Goal: Information Seeking & Learning: Find contact information

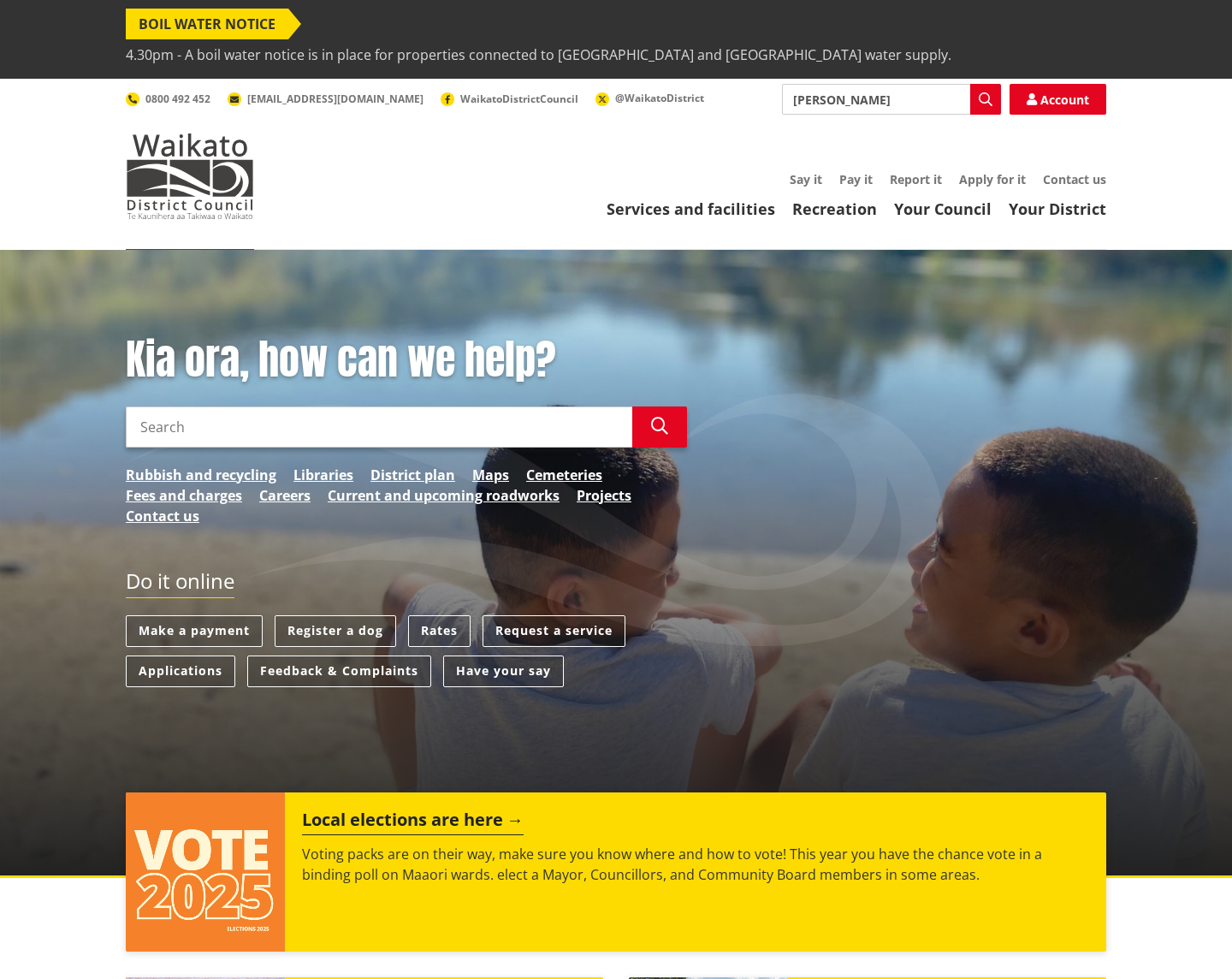
type input "Erica Holtsbaum"
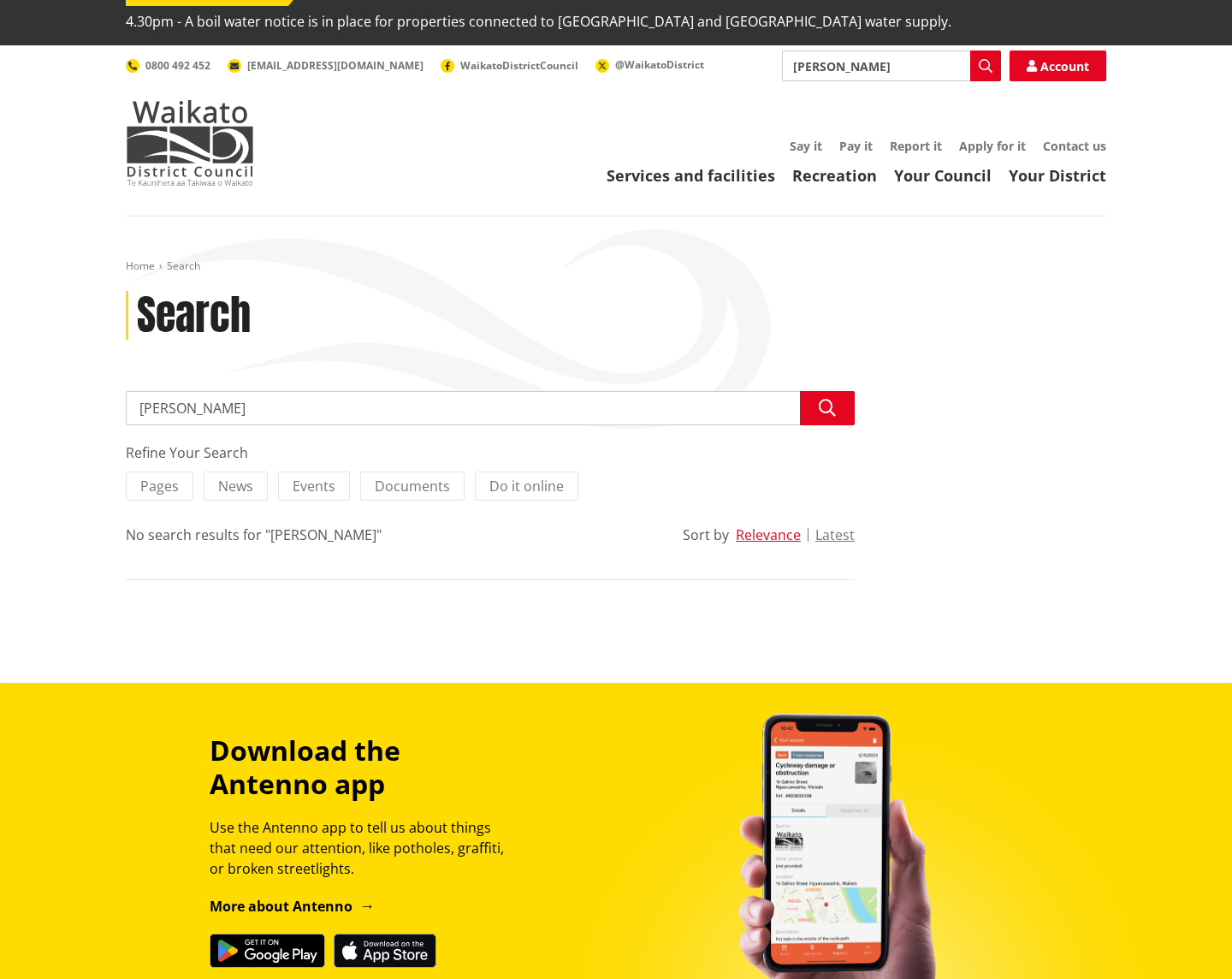
scroll to position [34, 0]
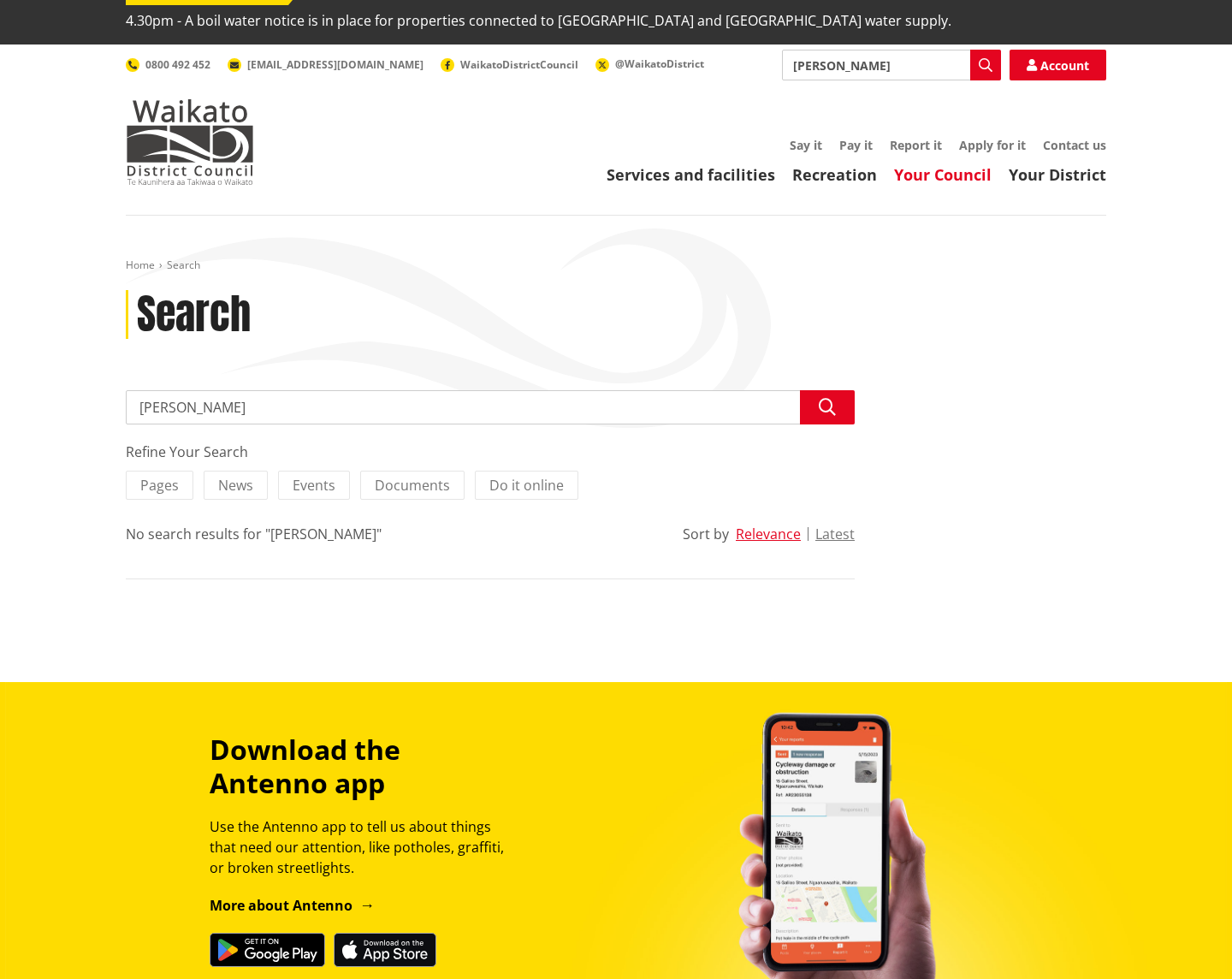
click at [951, 164] on link "Your Council" at bounding box center [943, 174] width 98 height 20
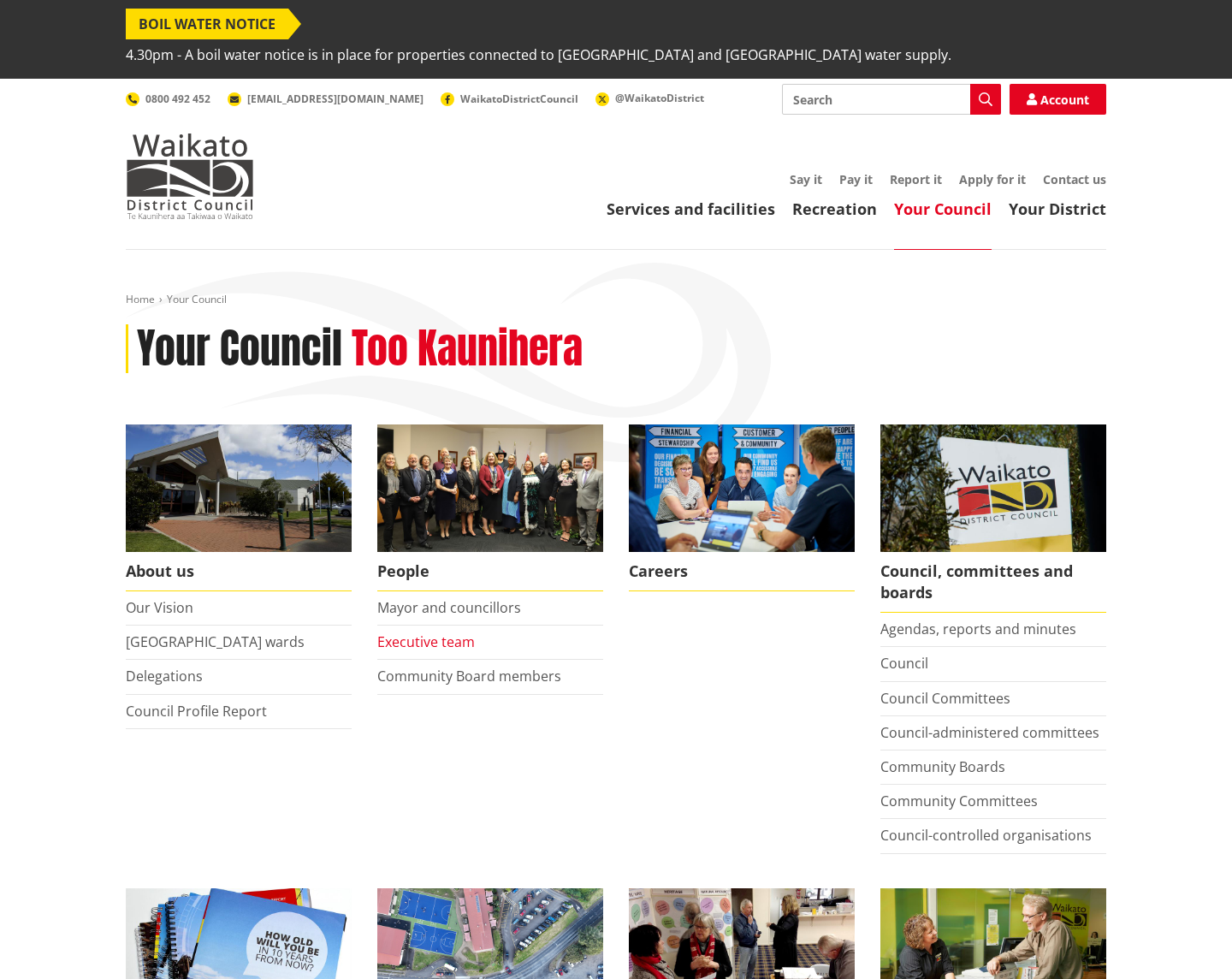
click at [453, 632] on link "Executive team" at bounding box center [426, 641] width 98 height 18
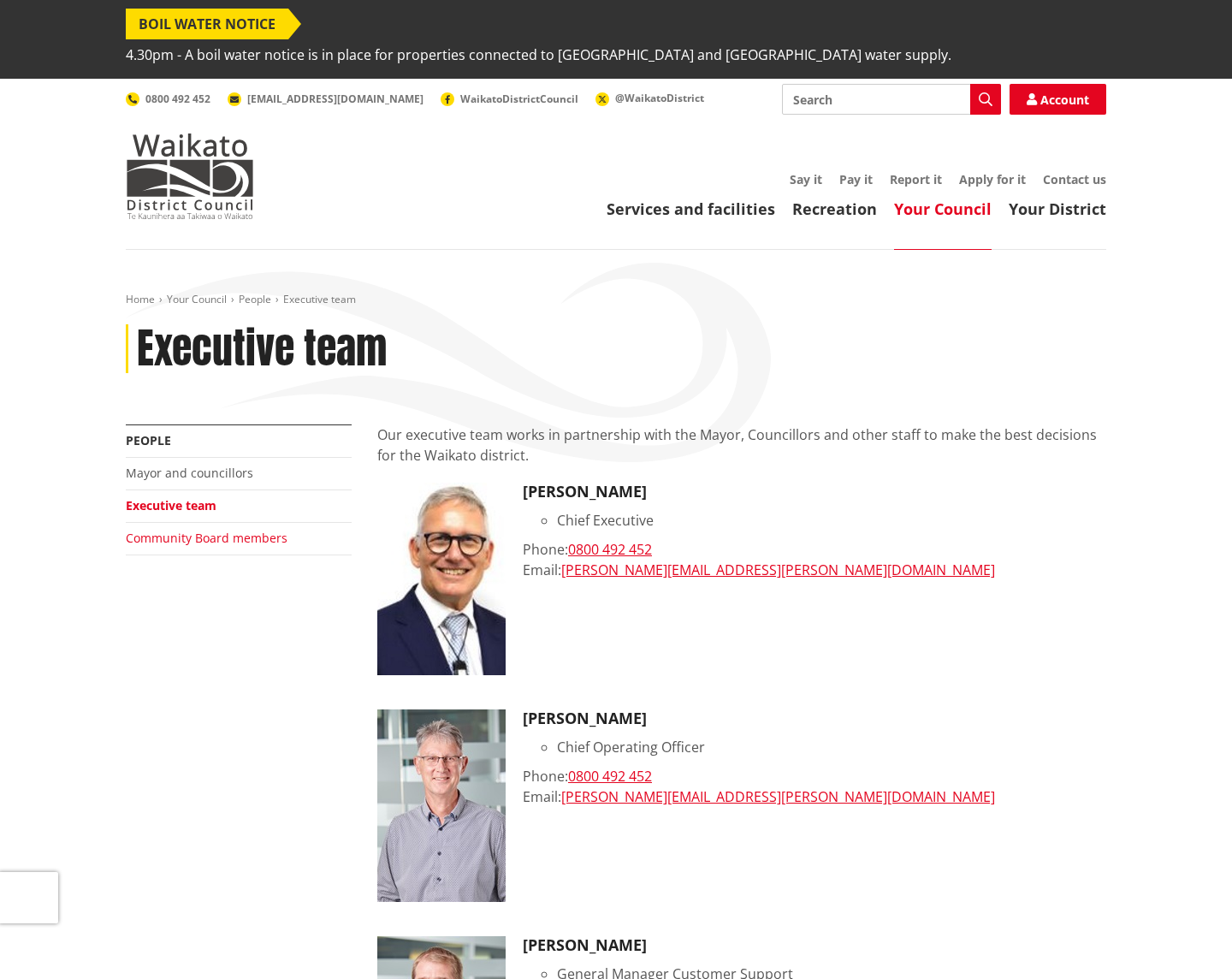
click at [204, 530] on link "Community Board members" at bounding box center [206, 538] width 161 height 17
